Goal: Task Accomplishment & Management: Complete application form

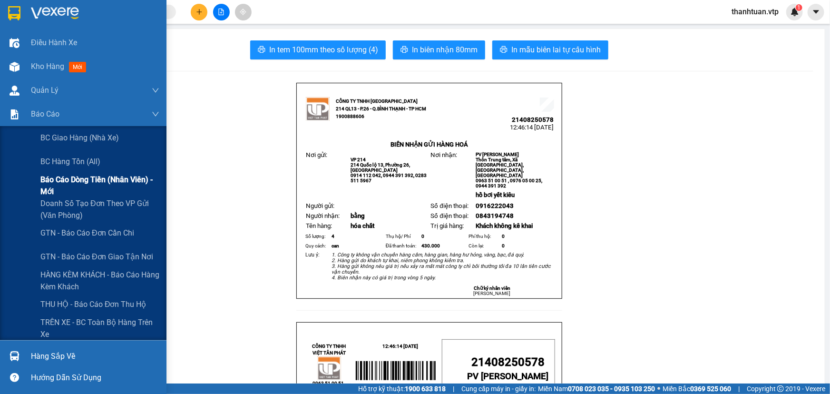
click at [53, 185] on span "Báo cáo dòng tiền (nhân viên) - mới" at bounding box center [99, 186] width 119 height 24
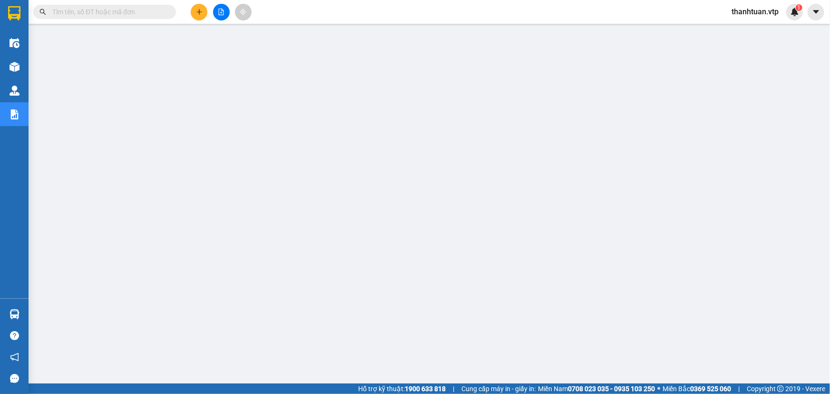
click at [749, 13] on span "thanhtuan.vtp" at bounding box center [755, 12] width 62 height 12
click at [742, 32] on span "Đăng xuất" at bounding box center [759, 29] width 43 height 10
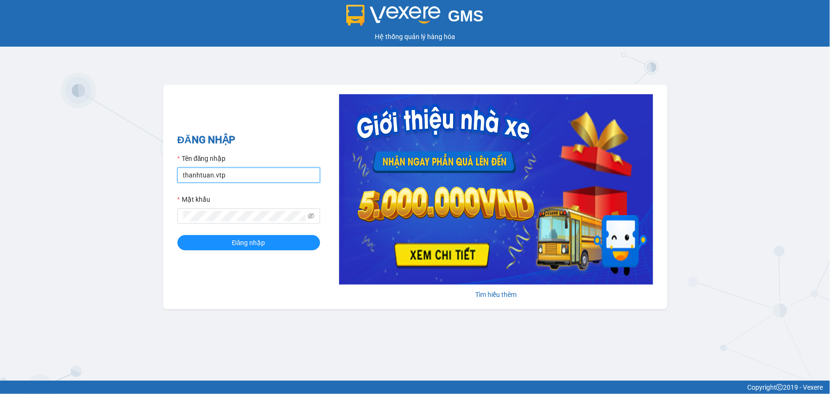
drag, startPoint x: 276, startPoint y: 170, endPoint x: 262, endPoint y: 172, distance: 14.5
click at [276, 170] on input "thanhtuan.vtp" at bounding box center [249, 175] width 143 height 15
type input "kienhoa.vtp"
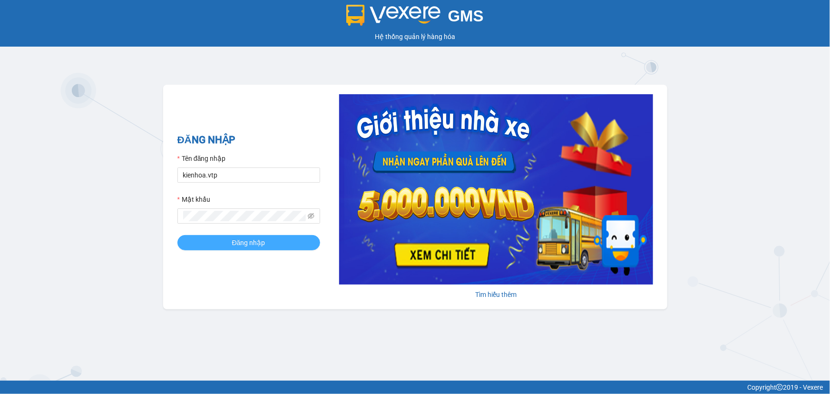
click at [268, 246] on button "Đăng nhập" at bounding box center [249, 242] width 143 height 15
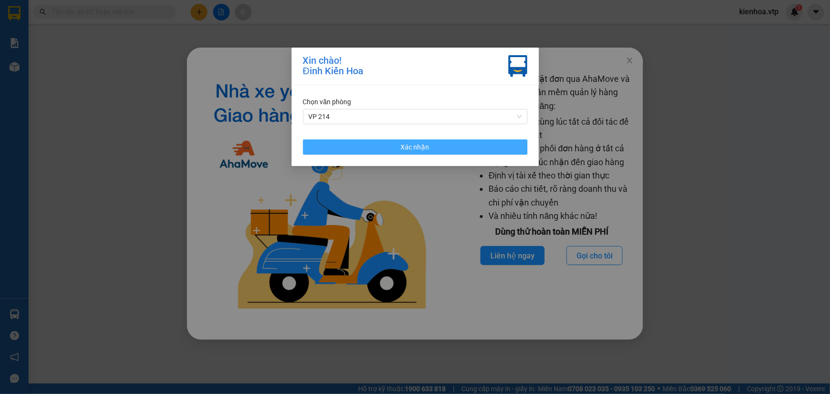
click at [326, 151] on button "Xác nhận" at bounding box center [415, 146] width 225 height 15
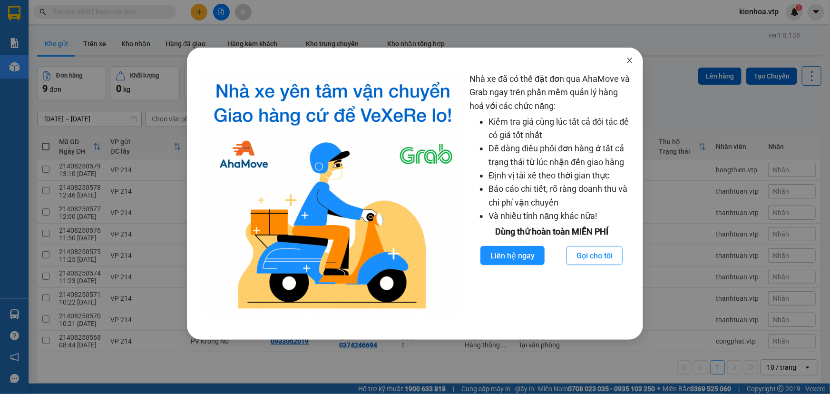
click at [633, 66] on span "Close" at bounding box center [630, 61] width 27 height 27
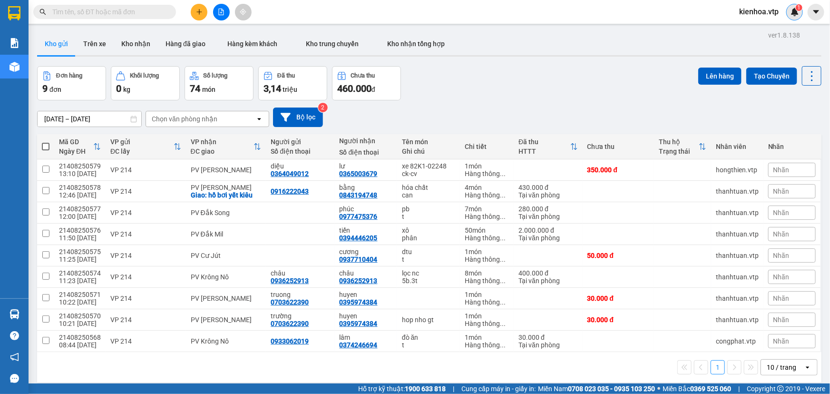
click at [798, 10] on span "1" at bounding box center [799, 7] width 3 height 7
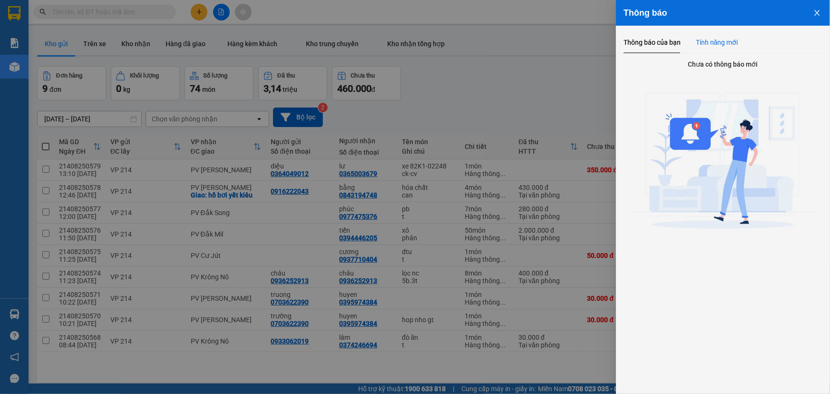
click at [707, 46] on div "Tính năng mới" at bounding box center [717, 42] width 42 height 10
click at [662, 40] on div "Thông báo của bạn" at bounding box center [652, 42] width 57 height 10
click at [820, 12] on icon "close" at bounding box center [818, 13] width 8 height 8
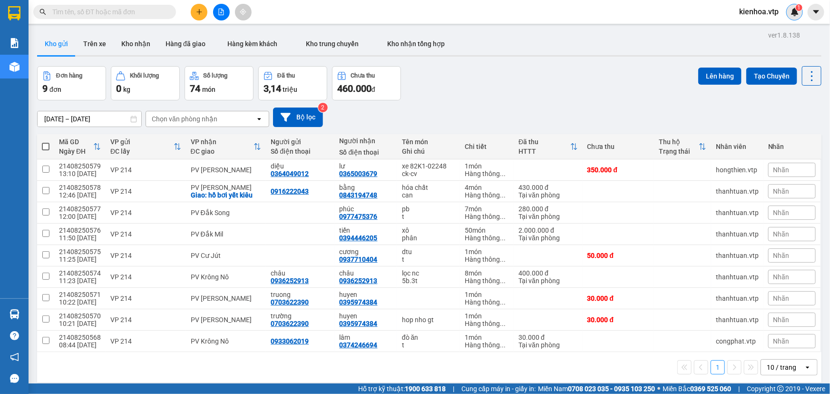
click at [794, 16] on img at bounding box center [795, 12] width 9 height 9
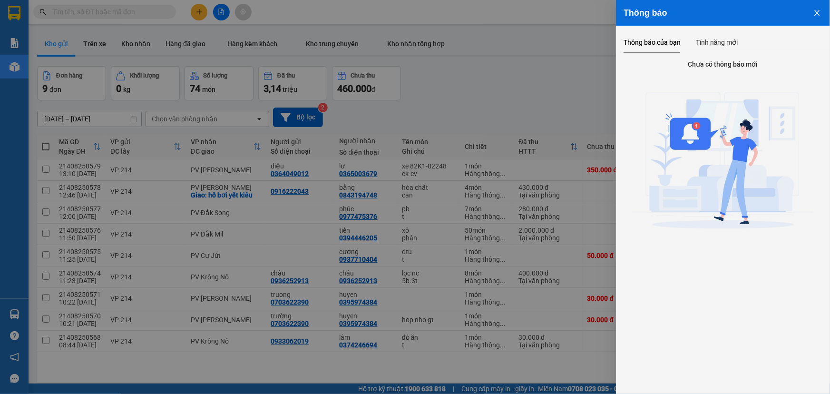
click at [811, 11] on button "Close" at bounding box center [818, 12] width 26 height 24
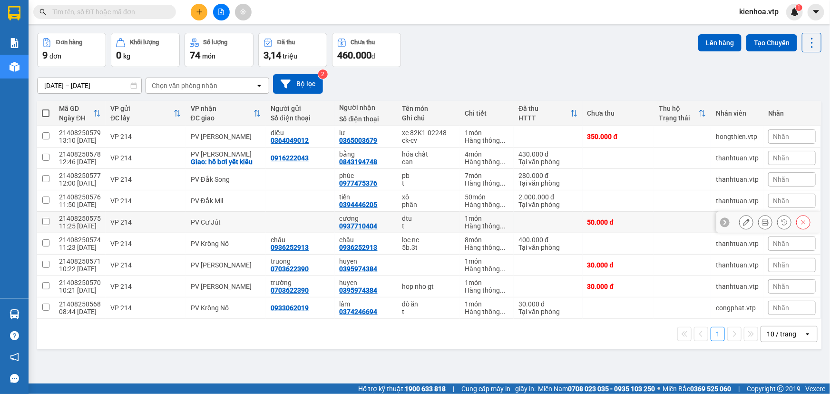
scroll to position [43, 0]
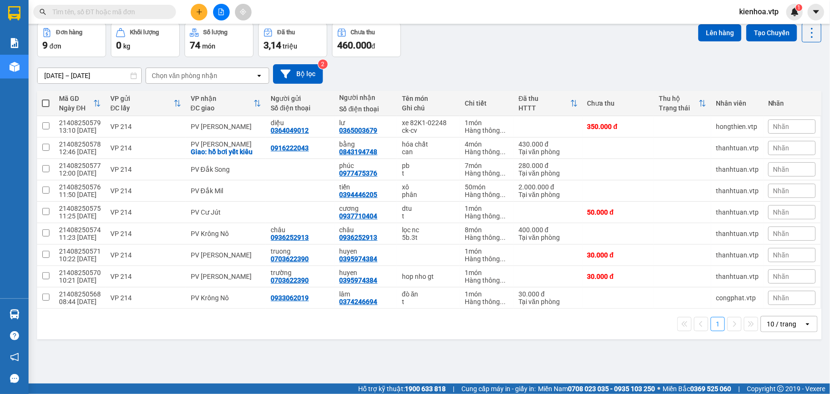
click at [202, 12] on icon "plus" at bounding box center [199, 12] width 7 height 7
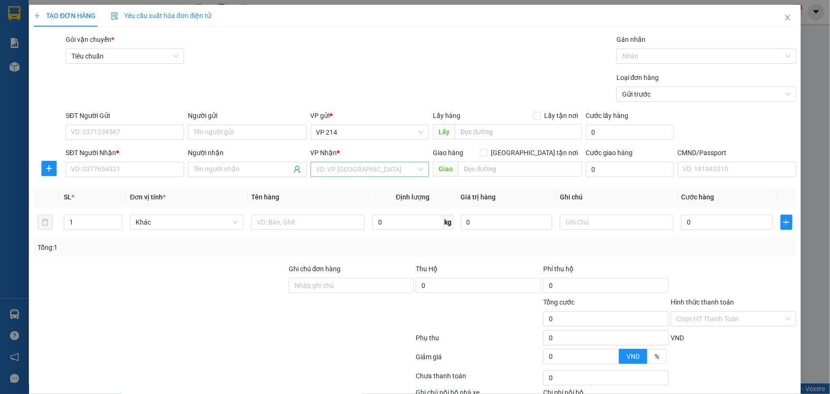
click at [381, 167] on input "search" at bounding box center [366, 169] width 100 height 14
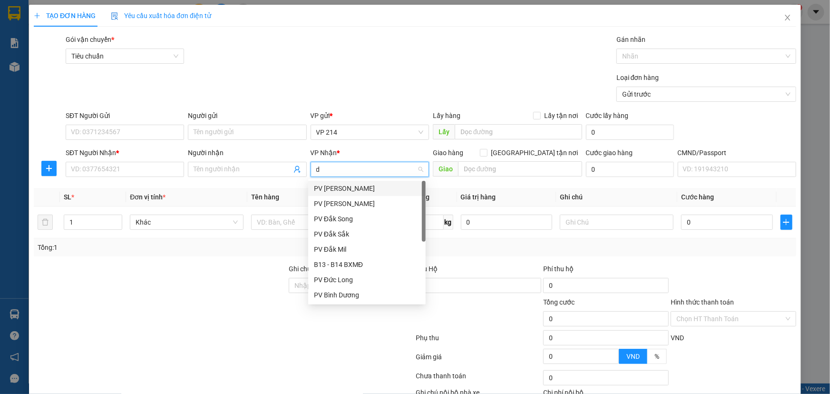
type input "dm"
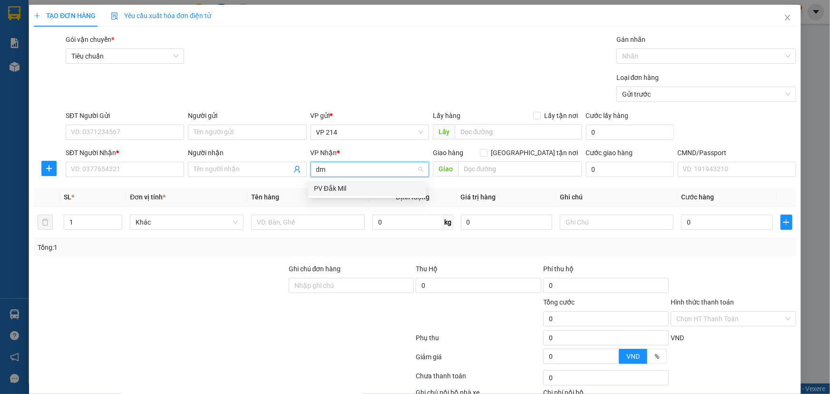
click at [368, 186] on div "PV Đắk Mil" at bounding box center [367, 188] width 106 height 10
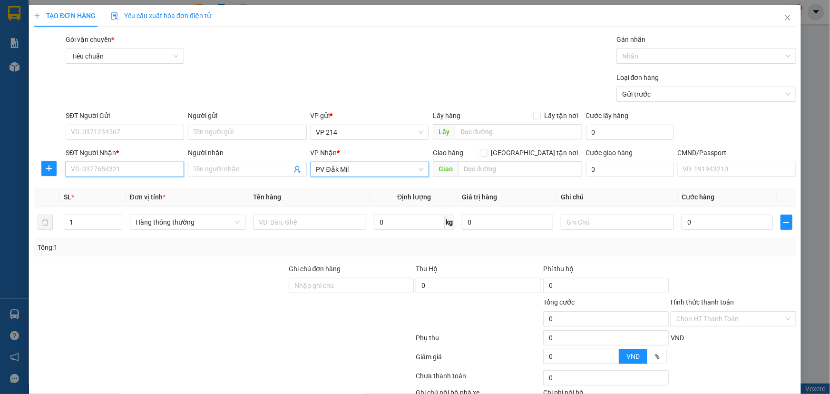
click at [134, 173] on input "SĐT Người Nhận *" at bounding box center [125, 169] width 119 height 15
type input "00000000000"
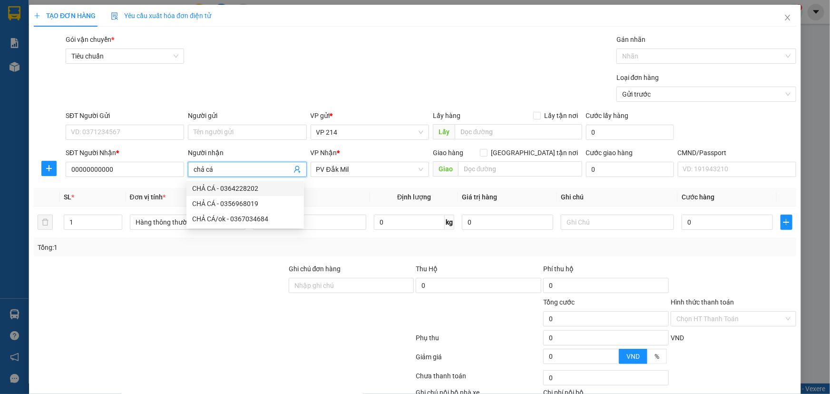
drag, startPoint x: 231, startPoint y: 171, endPoint x: 158, endPoint y: 204, distance: 80.1
click at [160, 201] on div "Transit Pickup Surcharge Ids Transit Deliver Surcharge Ids Transit Deliver Surc…" at bounding box center [415, 236] width 763 height 405
type input "chả cá"
click at [336, 223] on input "text" at bounding box center [309, 222] width 113 height 15
paste input "chả cá"
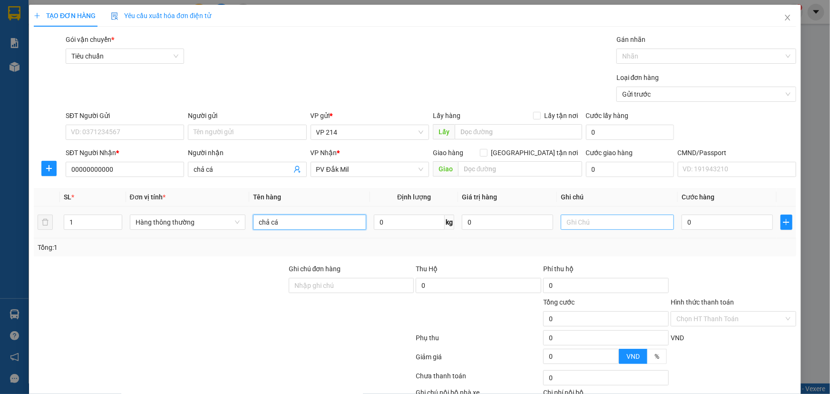
type input "chả cá"
click at [577, 218] on input "text" at bounding box center [617, 222] width 113 height 15
type input "b"
type input "1"
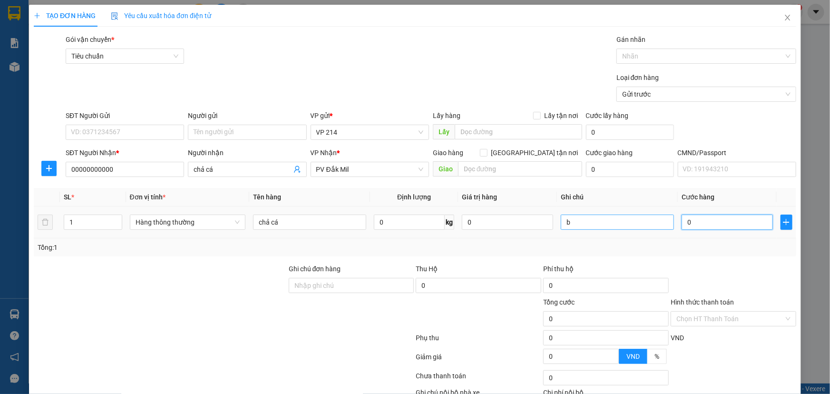
type input "1"
type input "10"
type input "100"
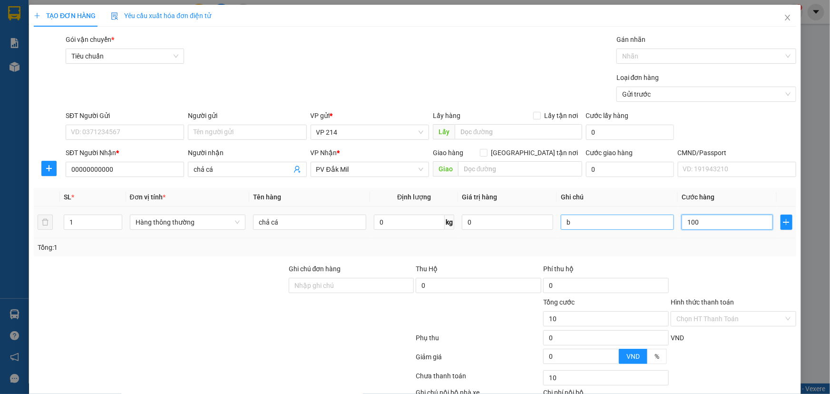
type input "100"
type input "1.000"
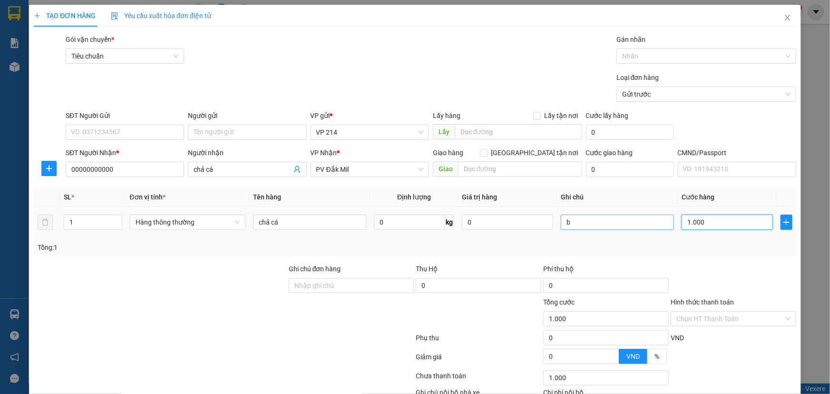
type input "10.000"
type input "100.000"
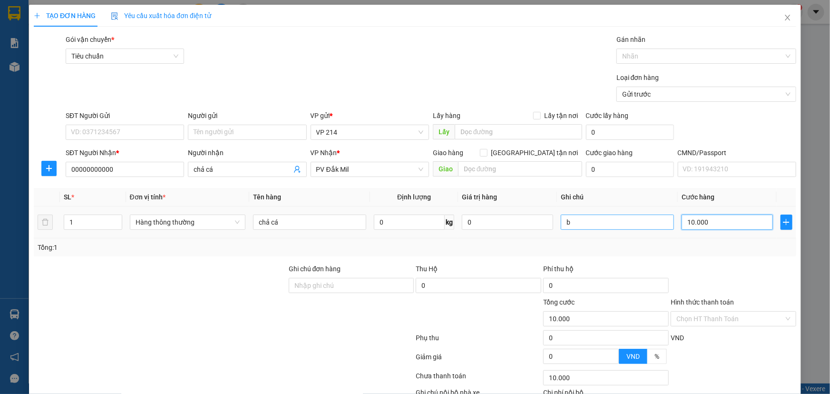
type input "100.000"
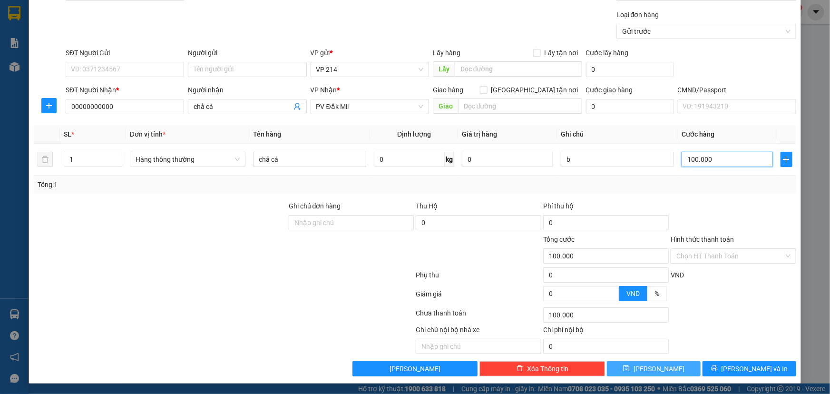
type input "100.000"
click at [677, 367] on button "[PERSON_NAME]" at bounding box center [654, 368] width 94 height 15
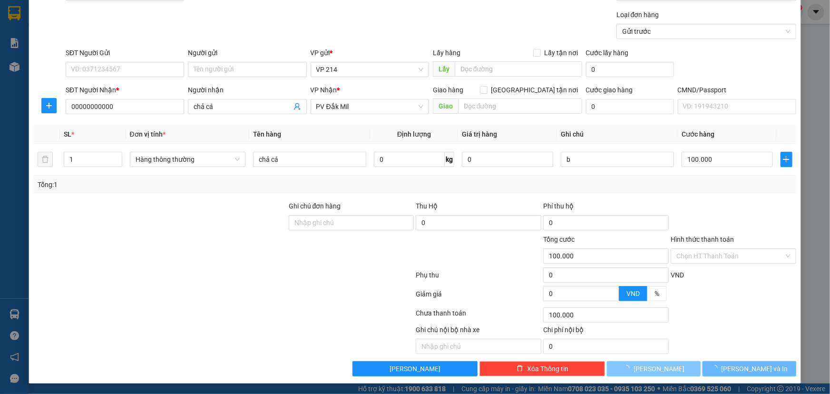
type input "0"
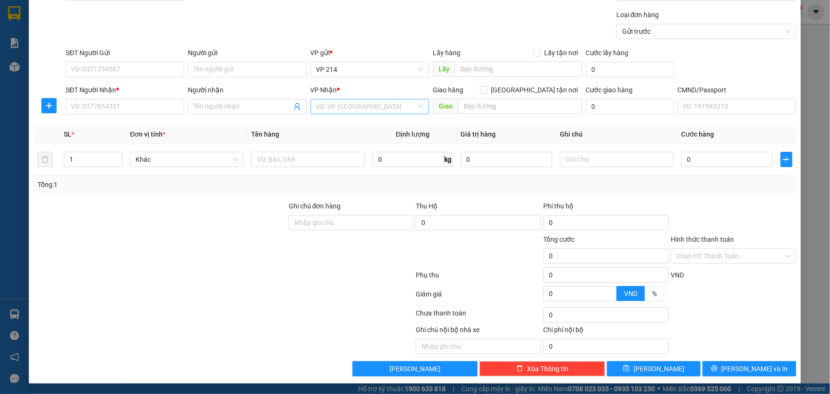
click at [364, 110] on input "search" at bounding box center [366, 106] width 100 height 14
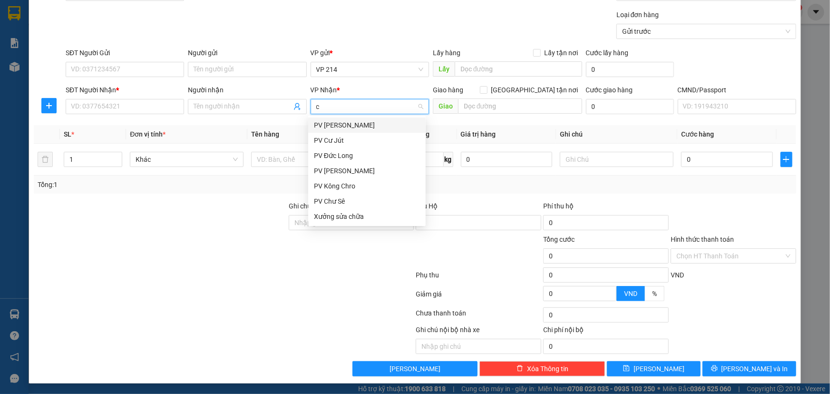
type input "cj"
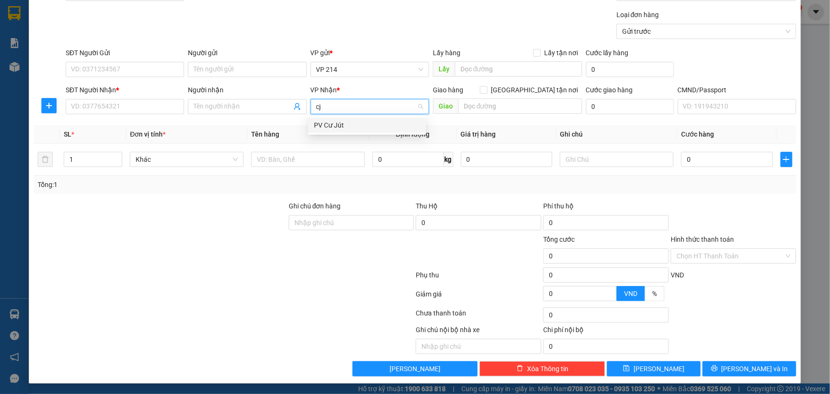
click at [365, 126] on div "PV Cư Jút" at bounding box center [367, 125] width 106 height 10
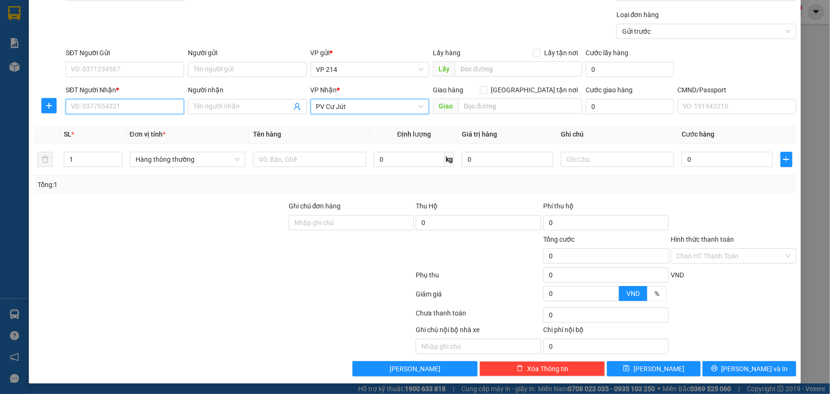
click at [128, 109] on input "SĐT Người Nhận *" at bounding box center [125, 106] width 119 height 15
paste input "0935495123"
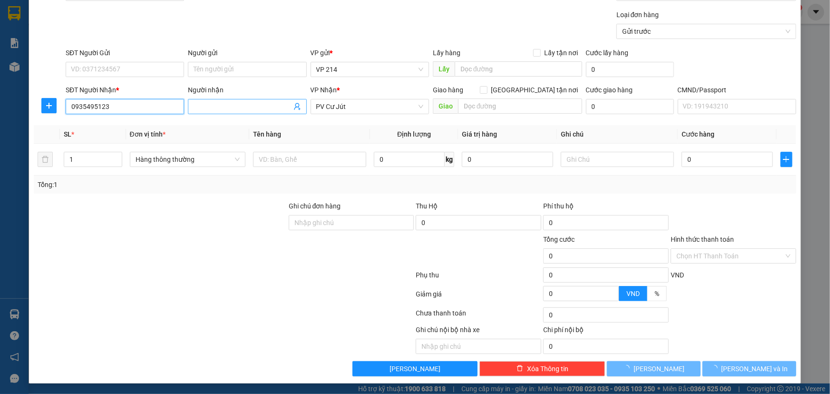
type input "0935495123"
click at [244, 107] on input "Người nhận" at bounding box center [243, 106] width 98 height 10
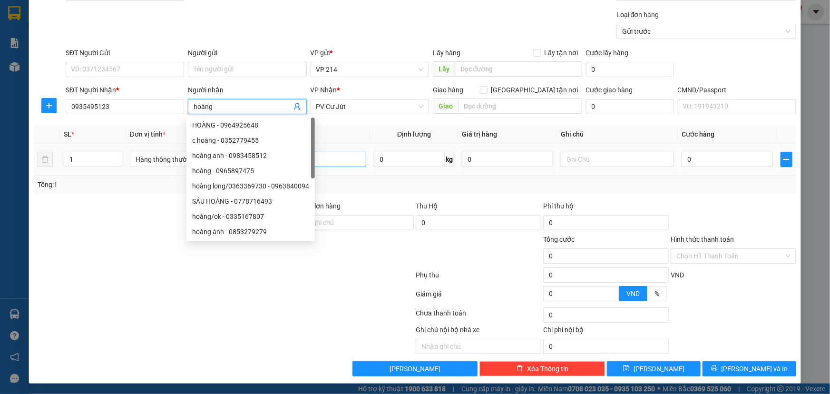
type input "hoàng"
click at [330, 159] on input "text" at bounding box center [309, 159] width 113 height 15
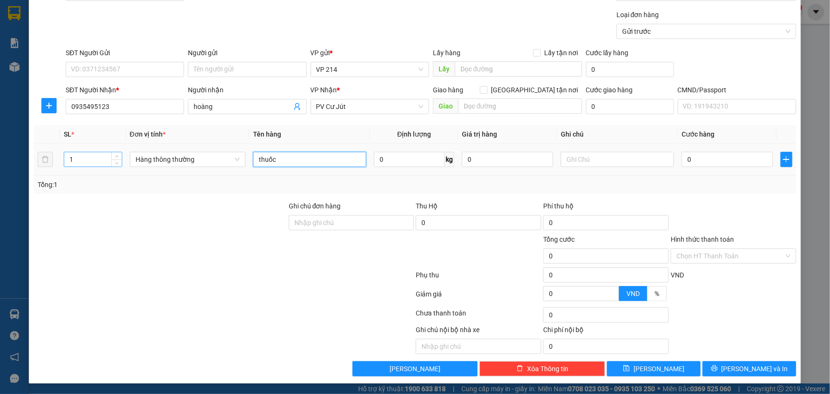
type input "thuốc"
drag, startPoint x: 92, startPoint y: 159, endPoint x: 15, endPoint y: 176, distance: 78.8
click at [17, 176] on div "TẠO ĐƠN HÀNG Yêu cầu xuất hóa đơn điện tử Transit Pickup Surcharge Ids Transit …" at bounding box center [415, 197] width 830 height 394
type input "6"
click at [605, 157] on input "text" at bounding box center [617, 159] width 113 height 15
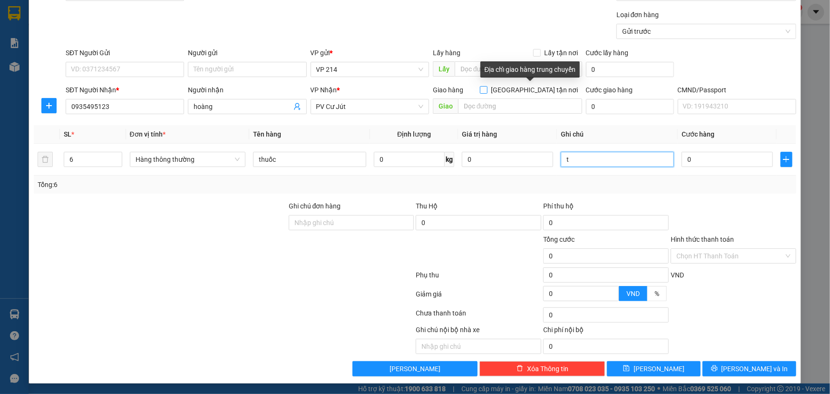
type input "t"
click at [487, 89] on input "[GEOGRAPHIC_DATA] tận nơi" at bounding box center [483, 89] width 7 height 7
checkbox input "true"
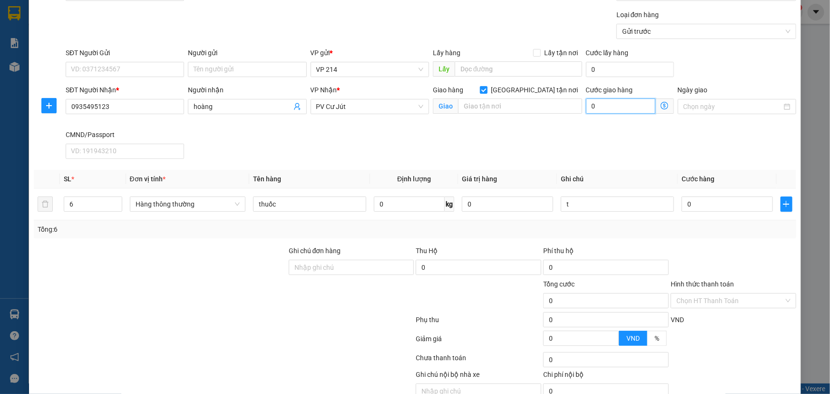
click at [602, 106] on input "0" at bounding box center [620, 106] width 69 height 15
type input "1"
type input "10"
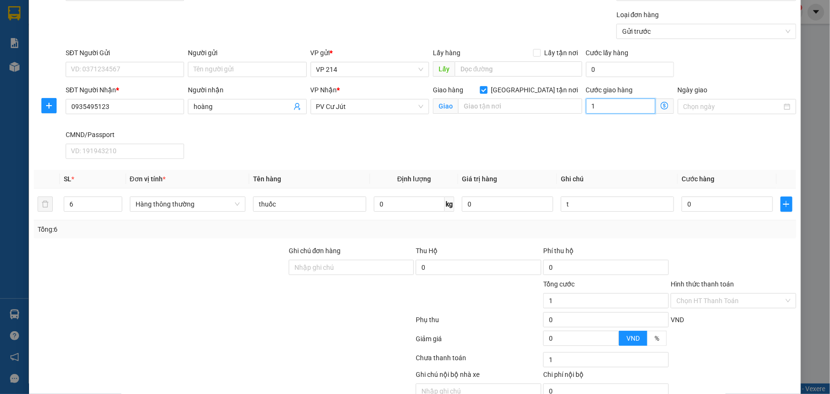
type input "10"
type input "100"
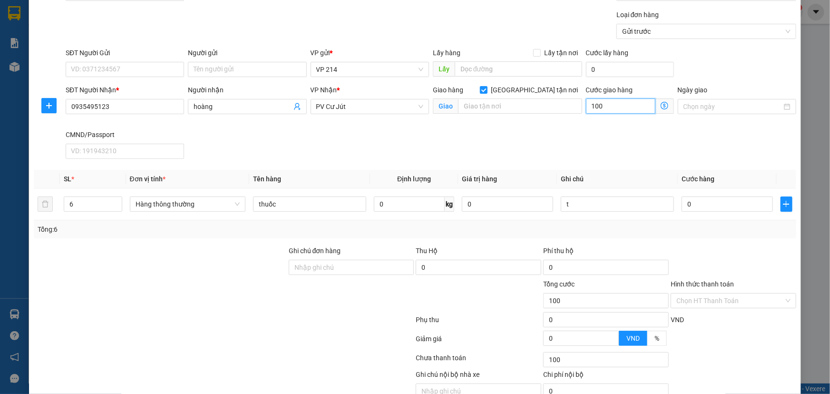
type input "1.000"
type input "10.000"
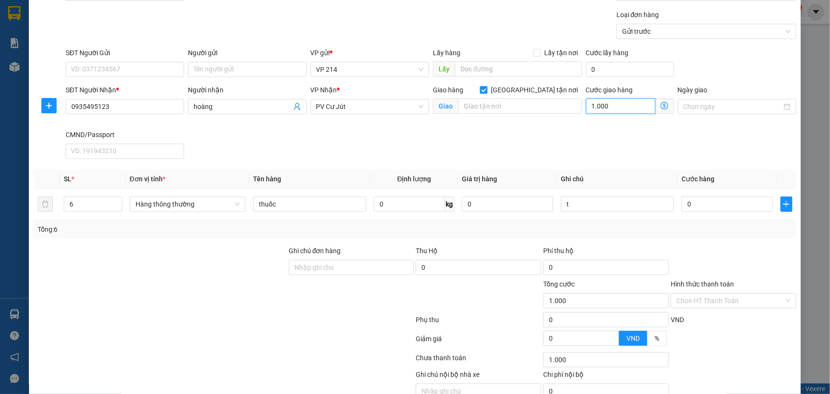
type input "10.000"
type input "100.000"
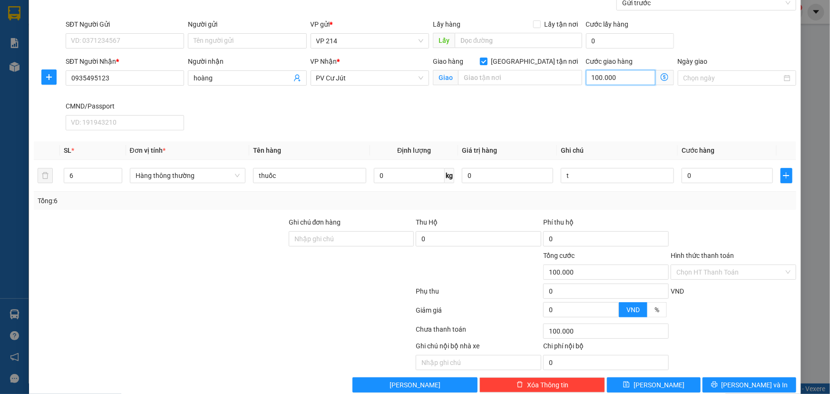
scroll to position [107, 0]
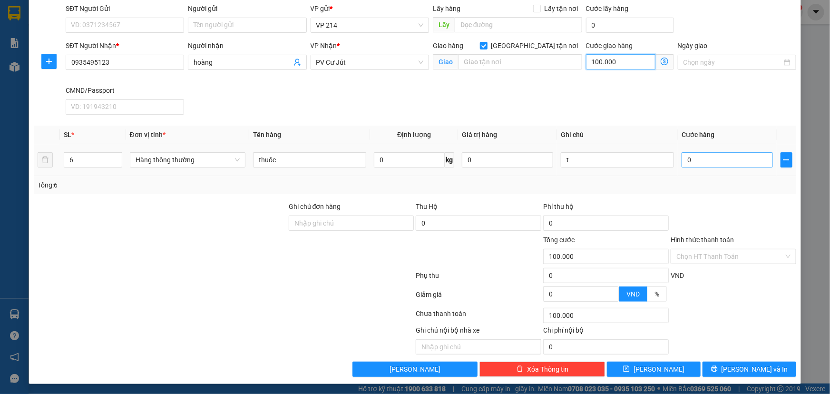
type input "100.000"
click at [712, 164] on input "0" at bounding box center [727, 159] width 91 height 15
type input "2"
type input "100.002"
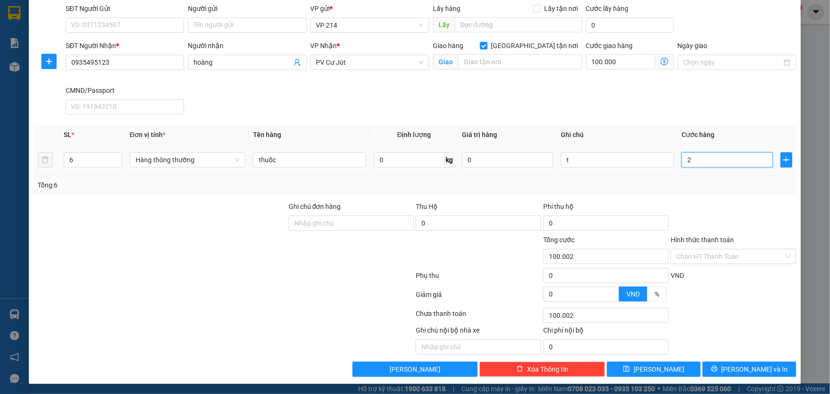
type input "23"
type input "100.023"
type input "230"
type input "100.230"
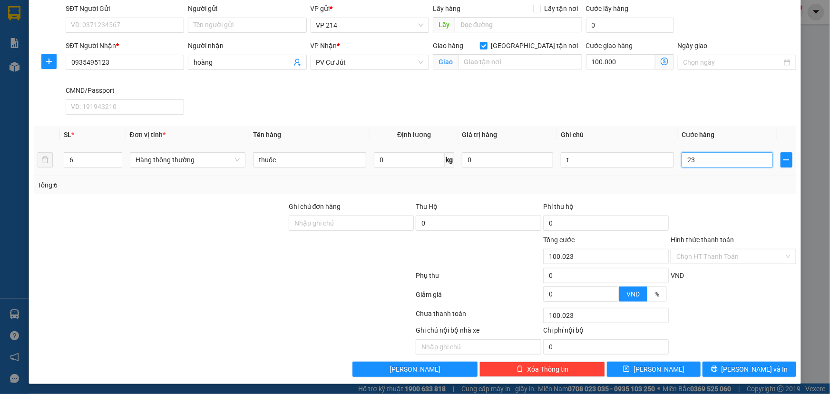
type input "100.230"
type input "2.300"
type input "102.300"
type input "23.000"
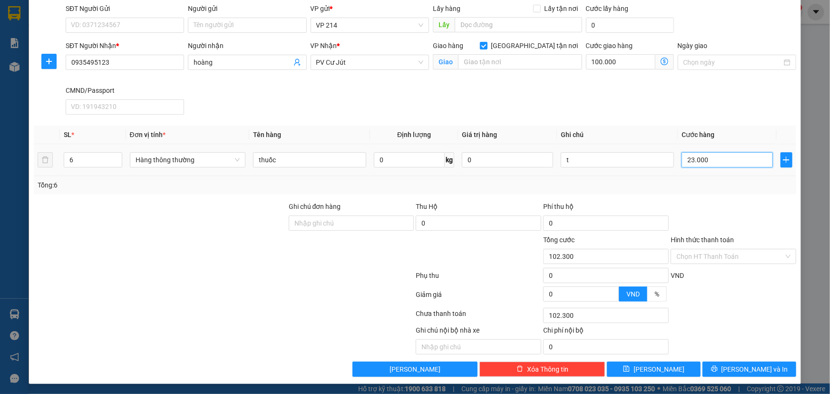
type input "123.000"
type input "230.000"
type input "330.000"
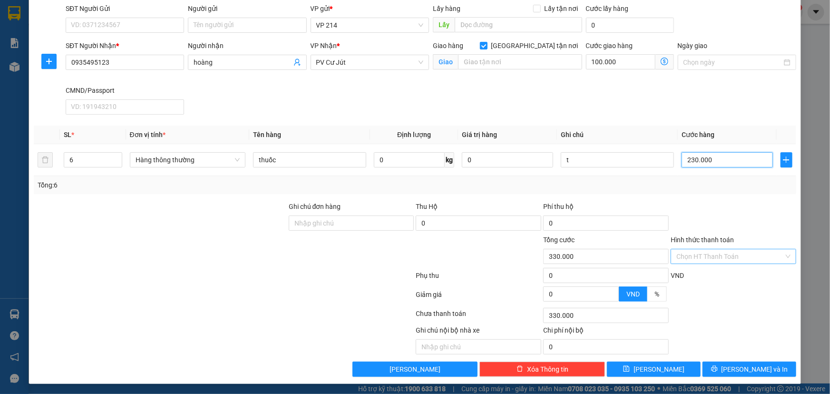
type input "230.000"
click at [730, 259] on input "Hình thức thanh toán" at bounding box center [731, 256] width 108 height 14
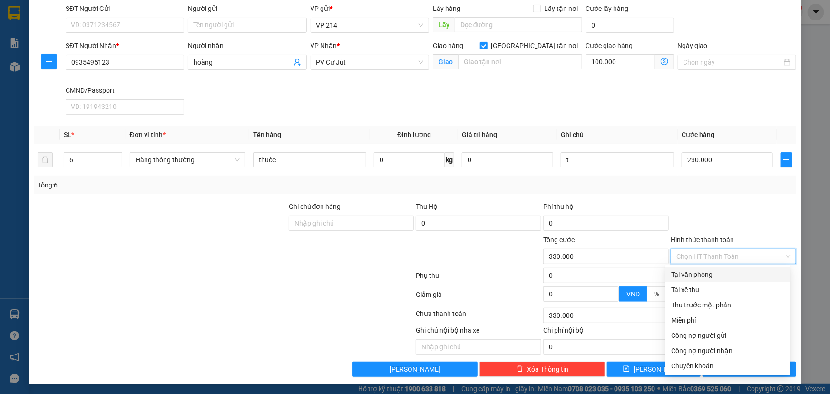
click at [720, 278] on div "Tại văn phòng" at bounding box center [728, 274] width 113 height 10
type input "0"
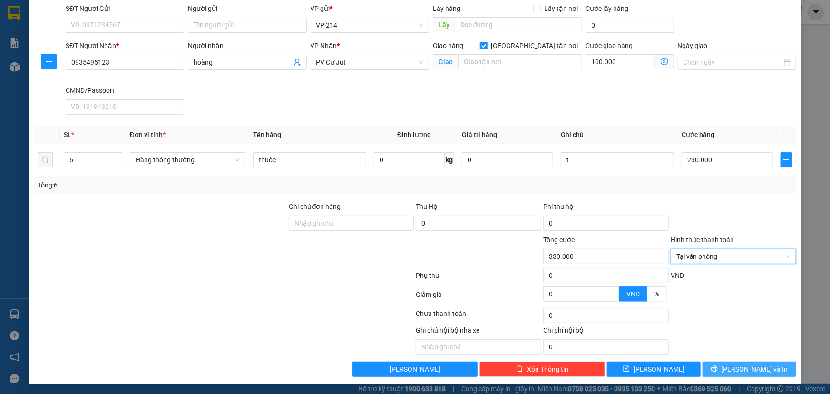
click at [744, 364] on span "[PERSON_NAME] và In" at bounding box center [755, 369] width 67 height 10
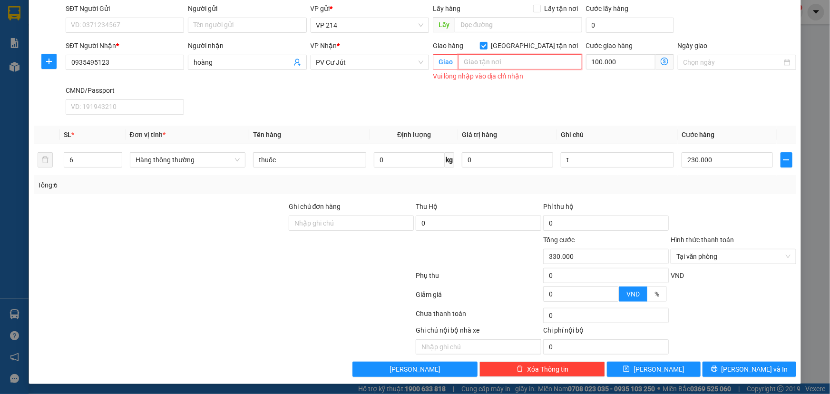
click at [494, 59] on input "text" at bounding box center [520, 61] width 124 height 15
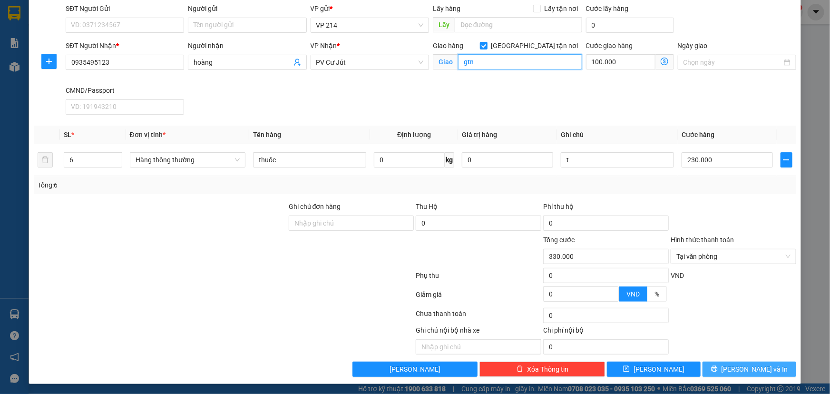
type input "gtn"
click at [723, 367] on button "[PERSON_NAME] và In" at bounding box center [750, 369] width 94 height 15
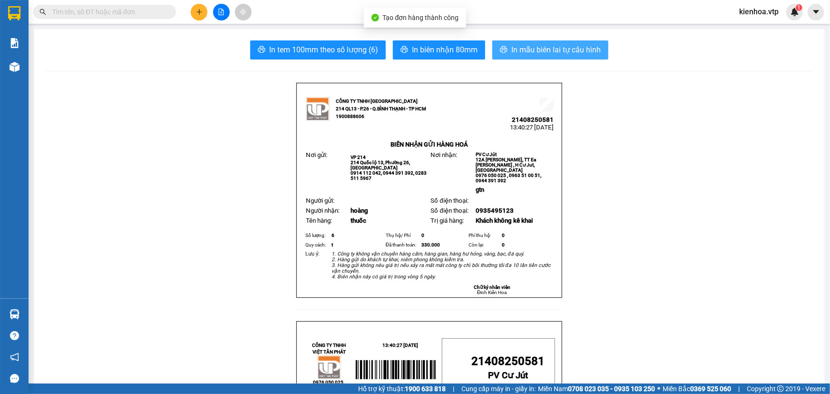
click at [551, 48] on span "In mẫu biên lai tự cấu hình" at bounding box center [556, 50] width 89 height 12
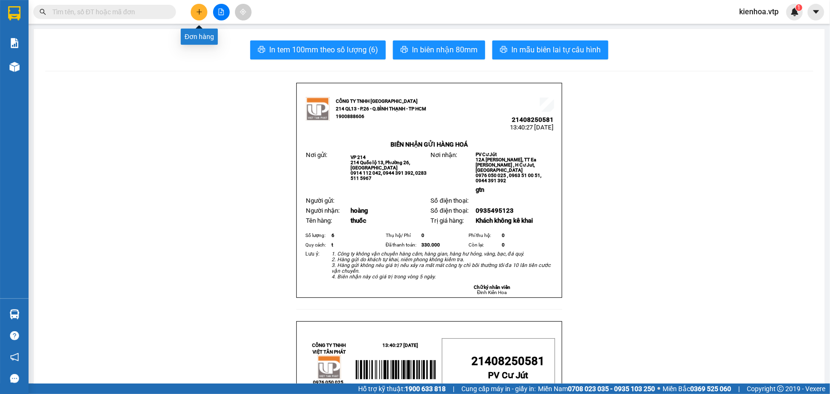
click at [200, 13] on icon "plus" at bounding box center [199, 12] width 7 height 7
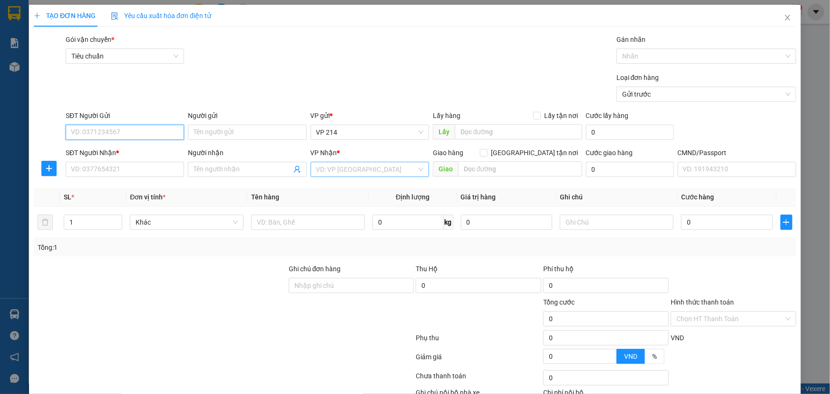
click at [356, 176] on span at bounding box center [366, 169] width 100 height 14
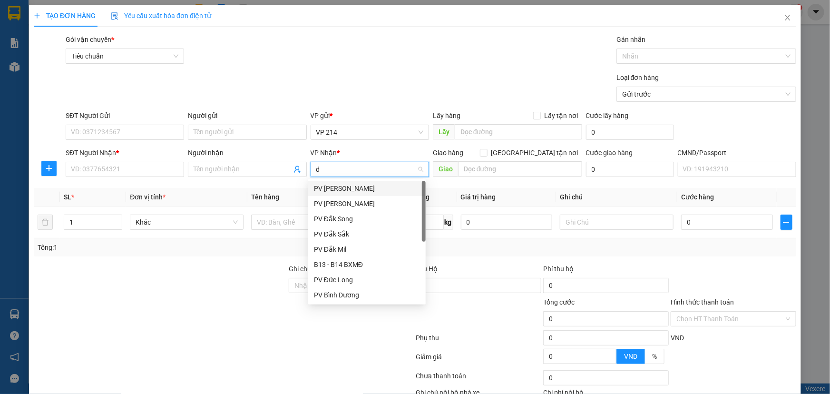
type input "dm"
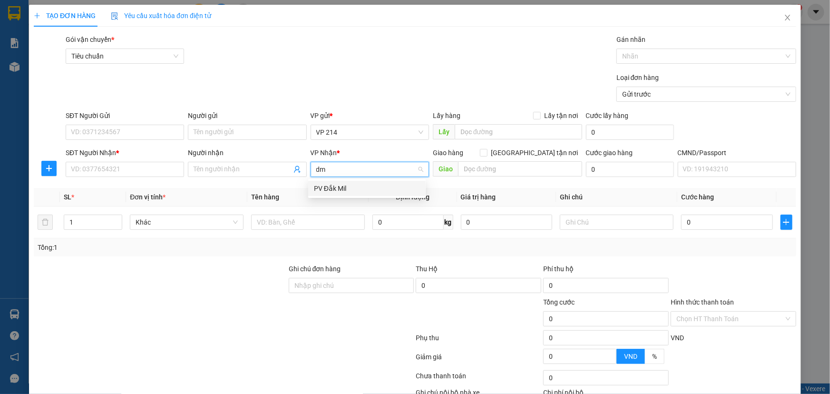
click at [361, 188] on div "PV Đắk Mil" at bounding box center [367, 188] width 106 height 10
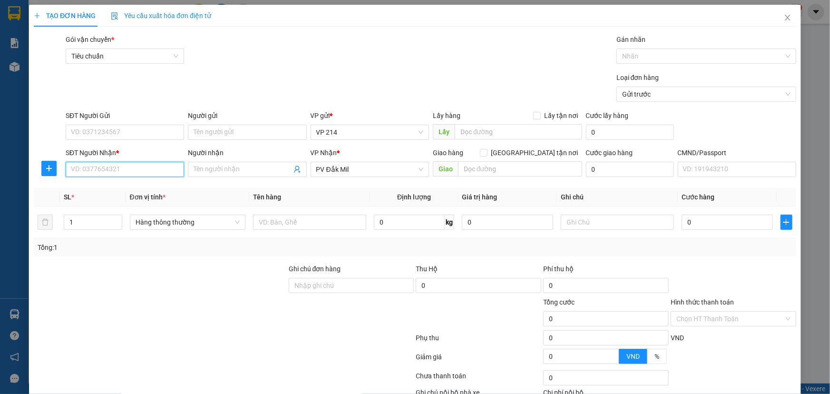
click at [121, 167] on input "SĐT Người Nhận *" at bounding box center [125, 169] width 119 height 15
type input "0345870052"
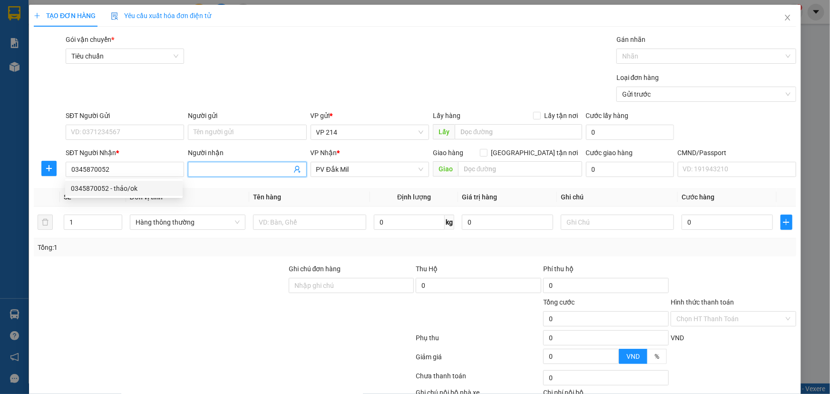
click at [228, 172] on input "Người nhận" at bounding box center [243, 169] width 98 height 10
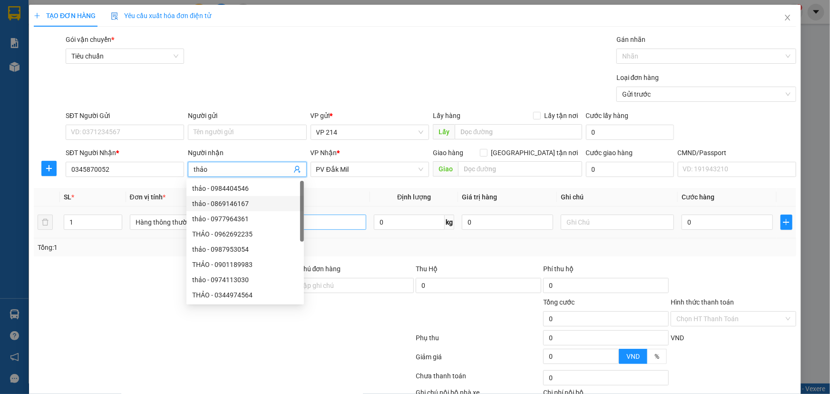
type input "thảo"
click at [319, 223] on input "text" at bounding box center [309, 222] width 113 height 15
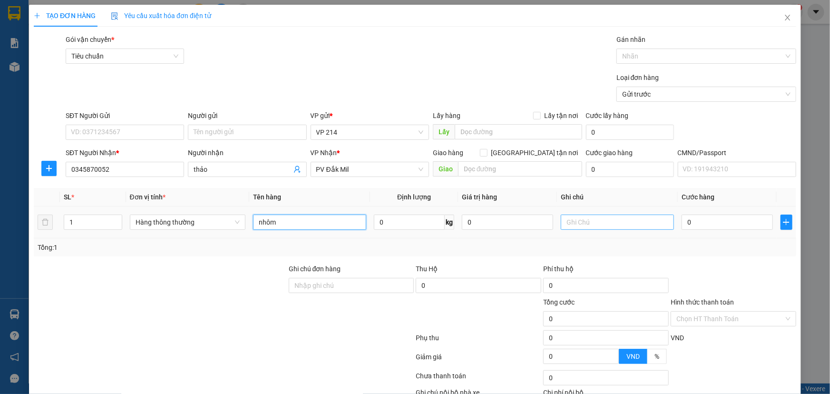
type input "nhôm"
click at [622, 218] on input "text" at bounding box center [617, 222] width 113 height 15
type input "cây"
type input "7"
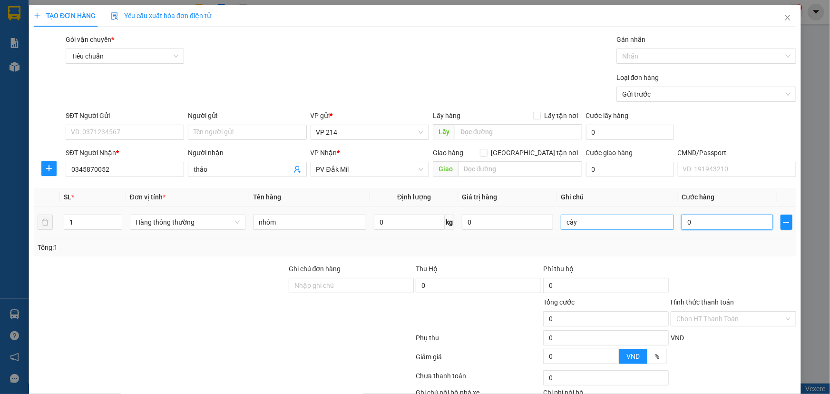
type input "7"
type input "70"
type input "700"
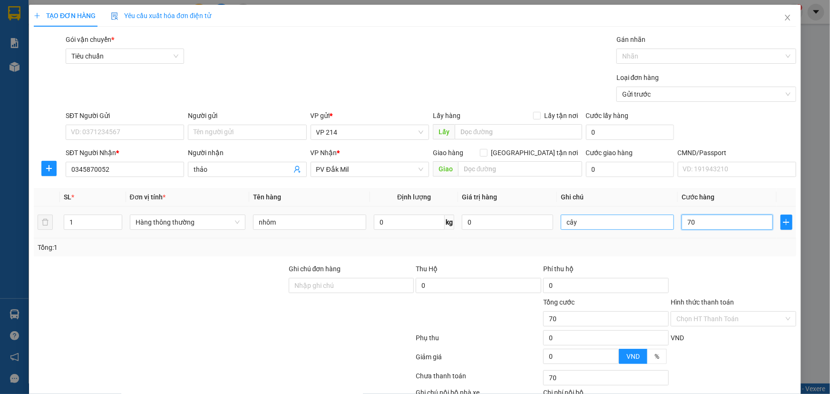
type input "700"
type input "7.000"
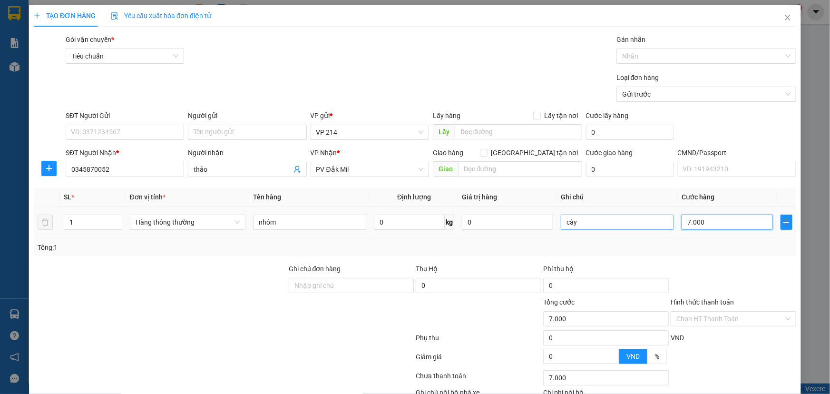
type input "70.000"
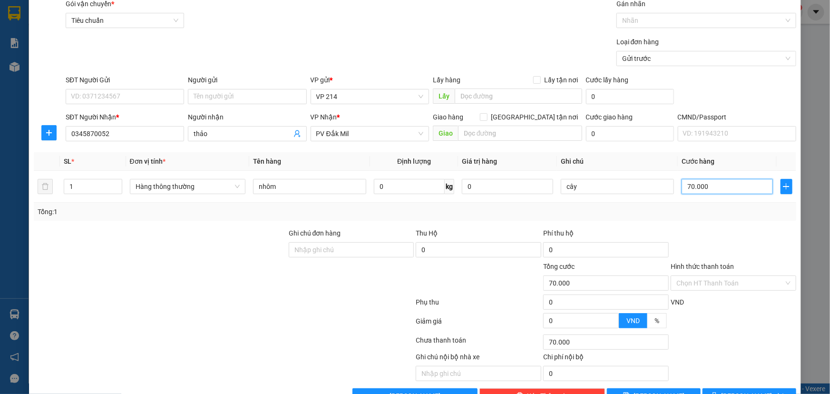
scroll to position [63, 0]
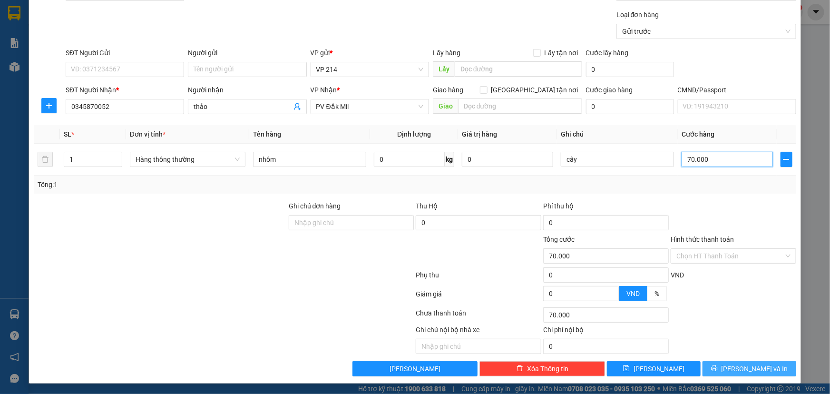
type input "70.000"
click at [716, 370] on button "[PERSON_NAME] và In" at bounding box center [750, 368] width 94 height 15
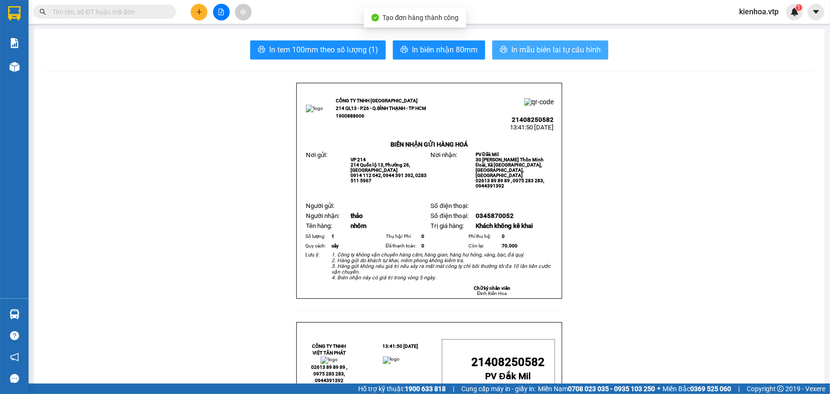
click at [512, 50] on span "In mẫu biên lai tự cấu hình" at bounding box center [556, 50] width 89 height 12
